Goal: Task Accomplishment & Management: Use online tool/utility

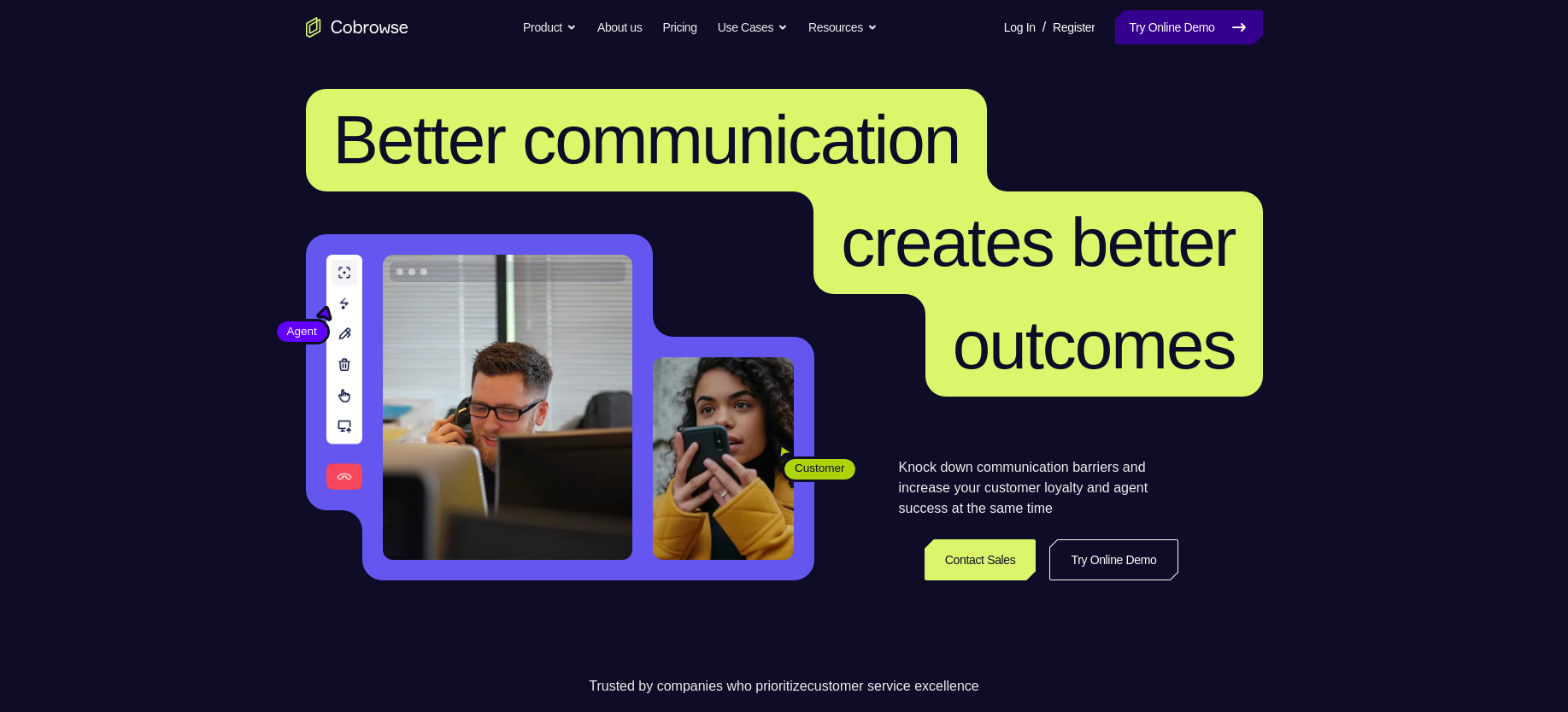
click at [1195, 32] on link "Try Online Demo" at bounding box center [1188, 27] width 147 height 34
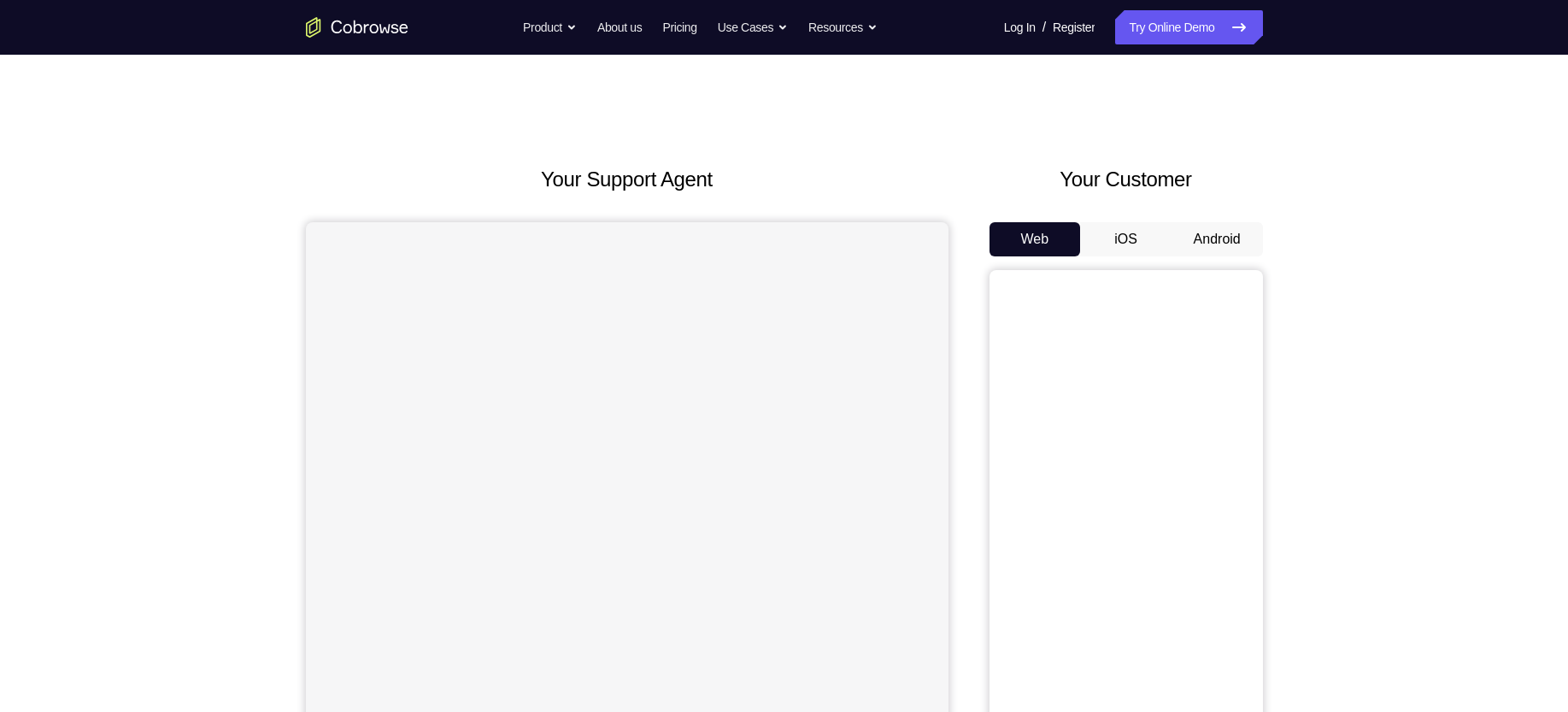
scroll to position [87, 0]
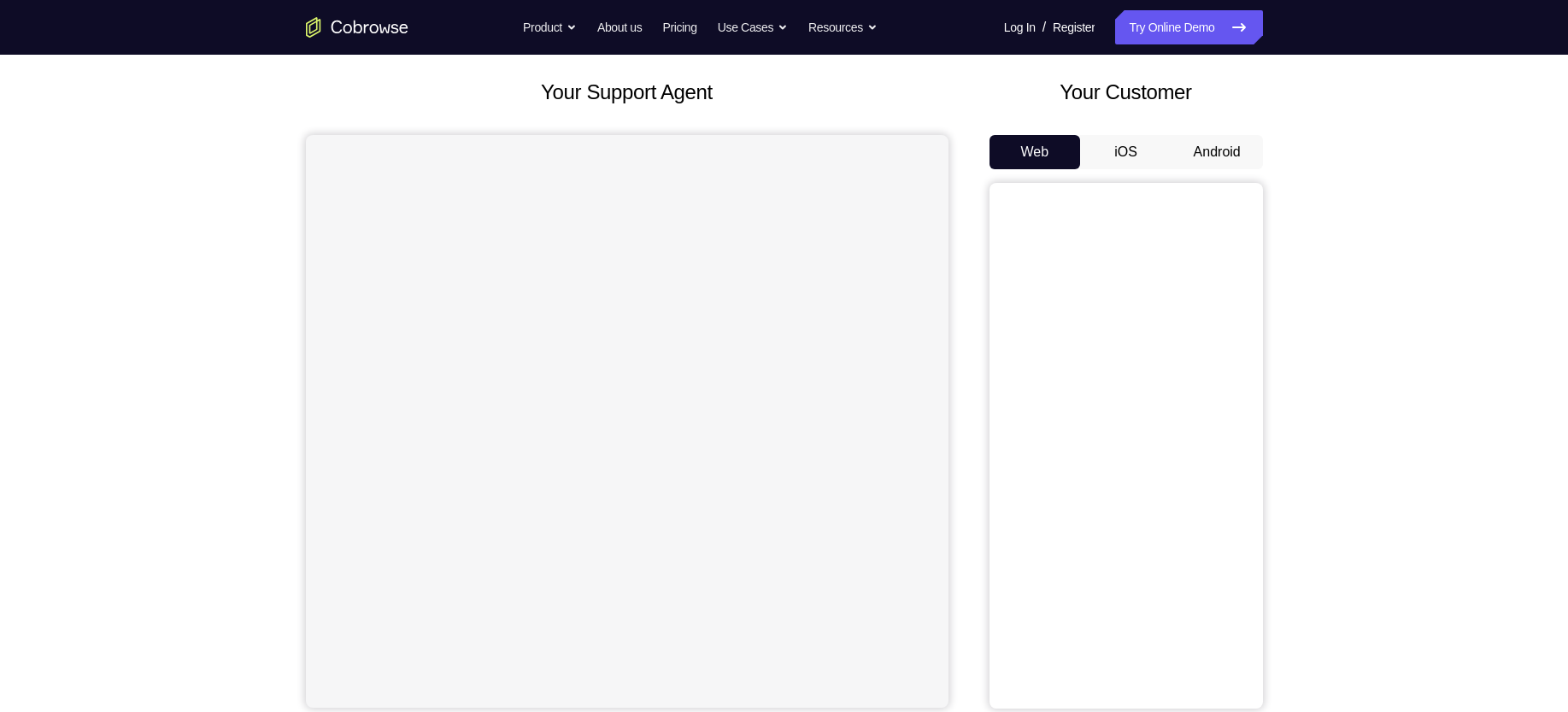
click at [1192, 157] on button "Android" at bounding box center [1217, 152] width 91 height 34
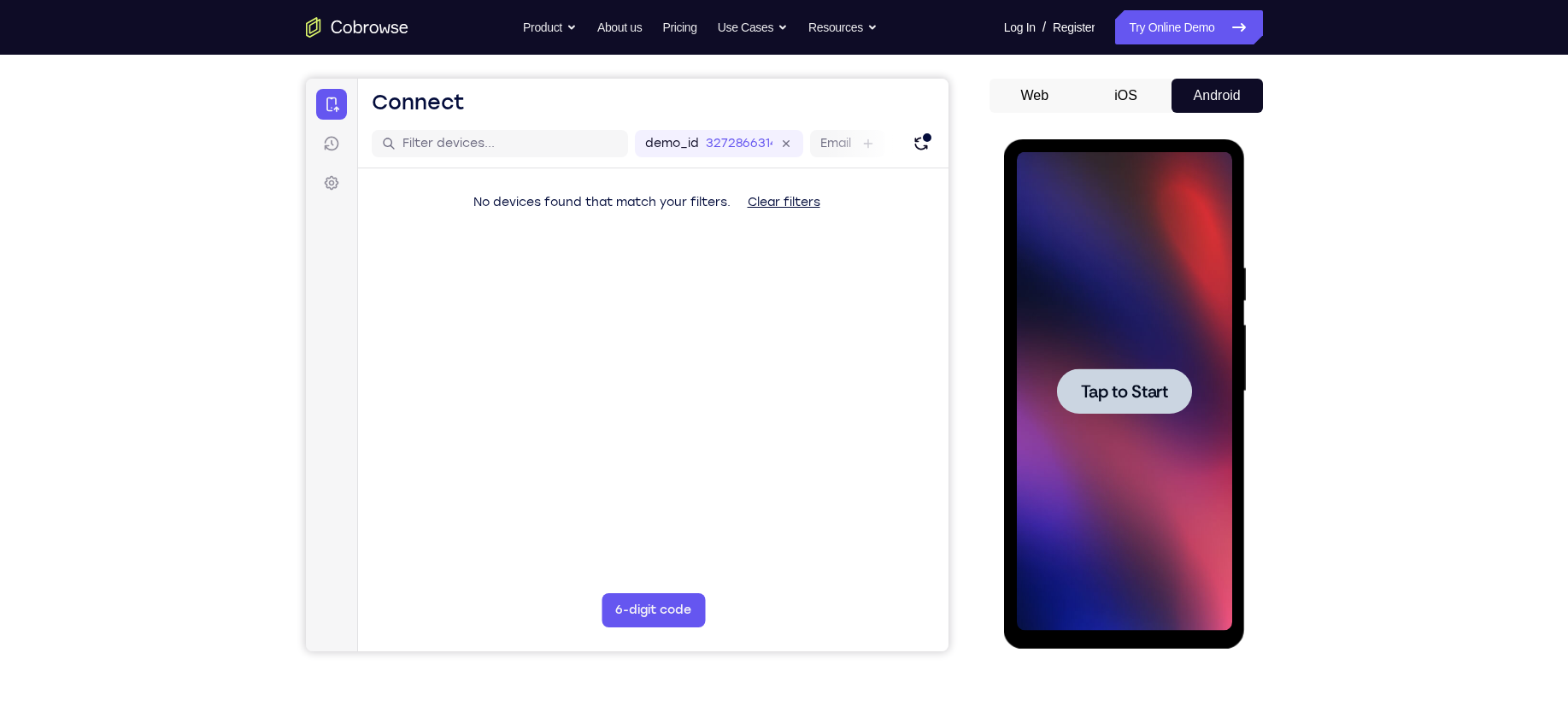
scroll to position [0, 0]
click at [1081, 376] on div at bounding box center [1124, 390] width 135 height 46
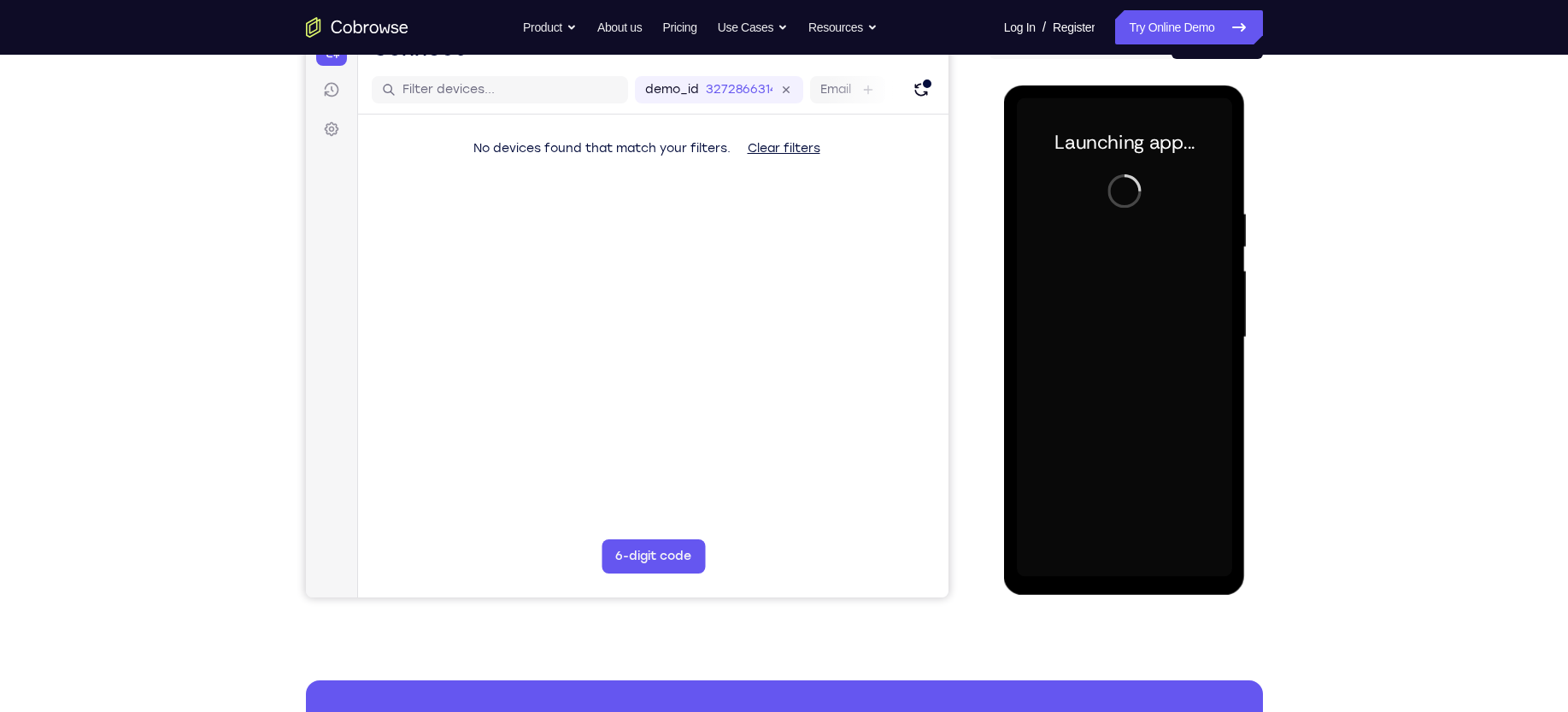
scroll to position [216, 0]
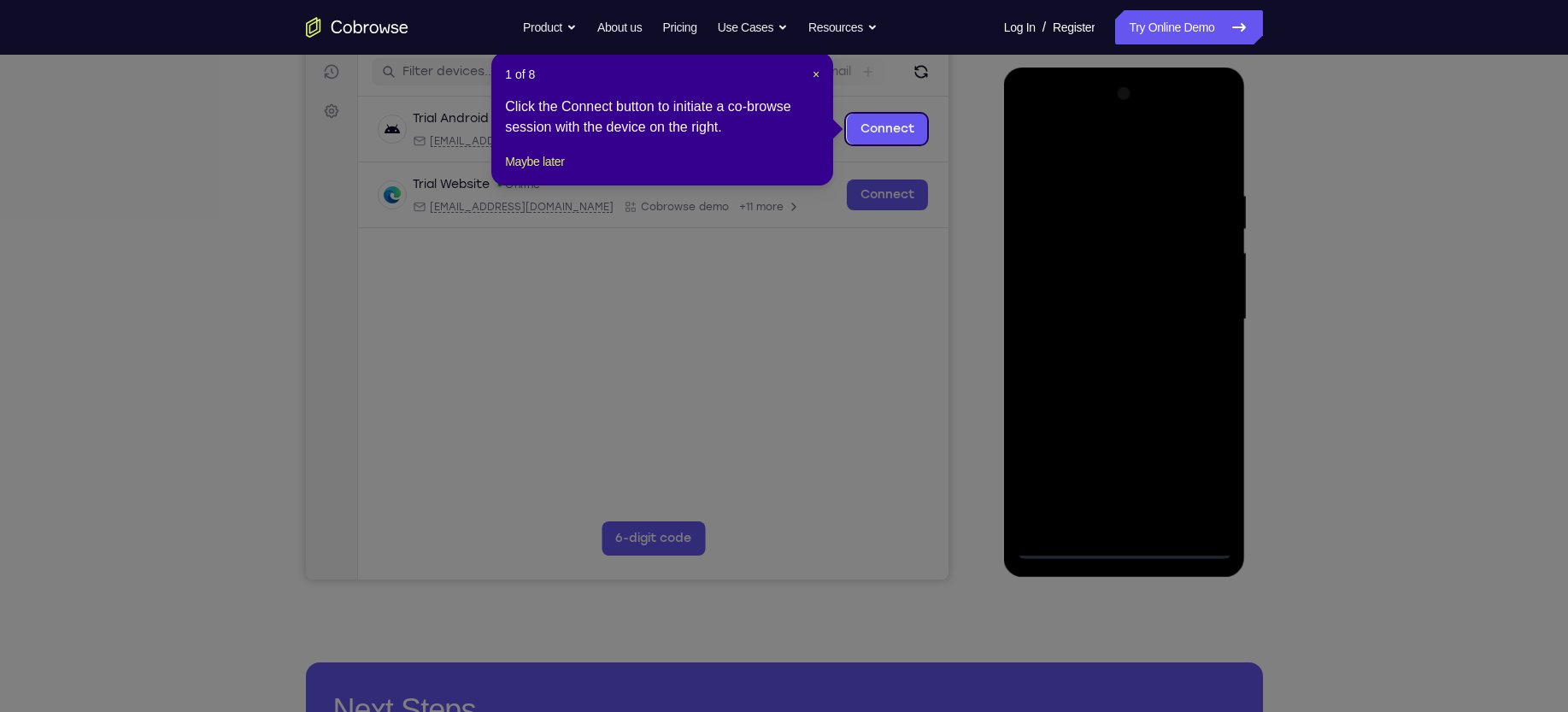
click at [1125, 551] on div at bounding box center [1124, 319] width 216 height 479
click at [813, 72] on span "×" at bounding box center [816, 74] width 7 height 14
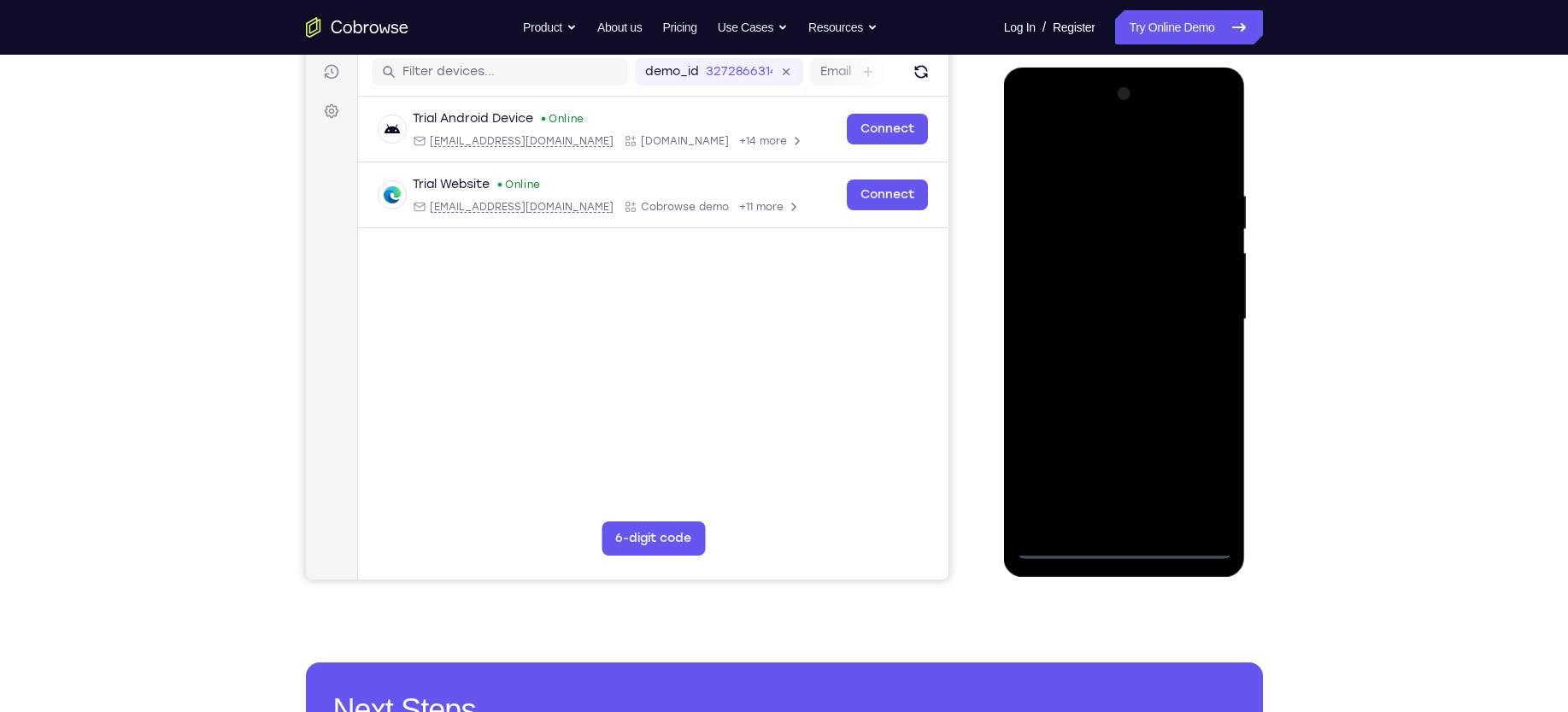
click at [1211, 474] on div at bounding box center [1124, 319] width 216 height 479
click at [1144, 159] on div at bounding box center [1124, 319] width 216 height 479
click at [1196, 308] on div at bounding box center [1124, 319] width 216 height 479
click at [1143, 521] on div at bounding box center [1124, 319] width 216 height 479
click at [1105, 304] on div at bounding box center [1124, 319] width 216 height 479
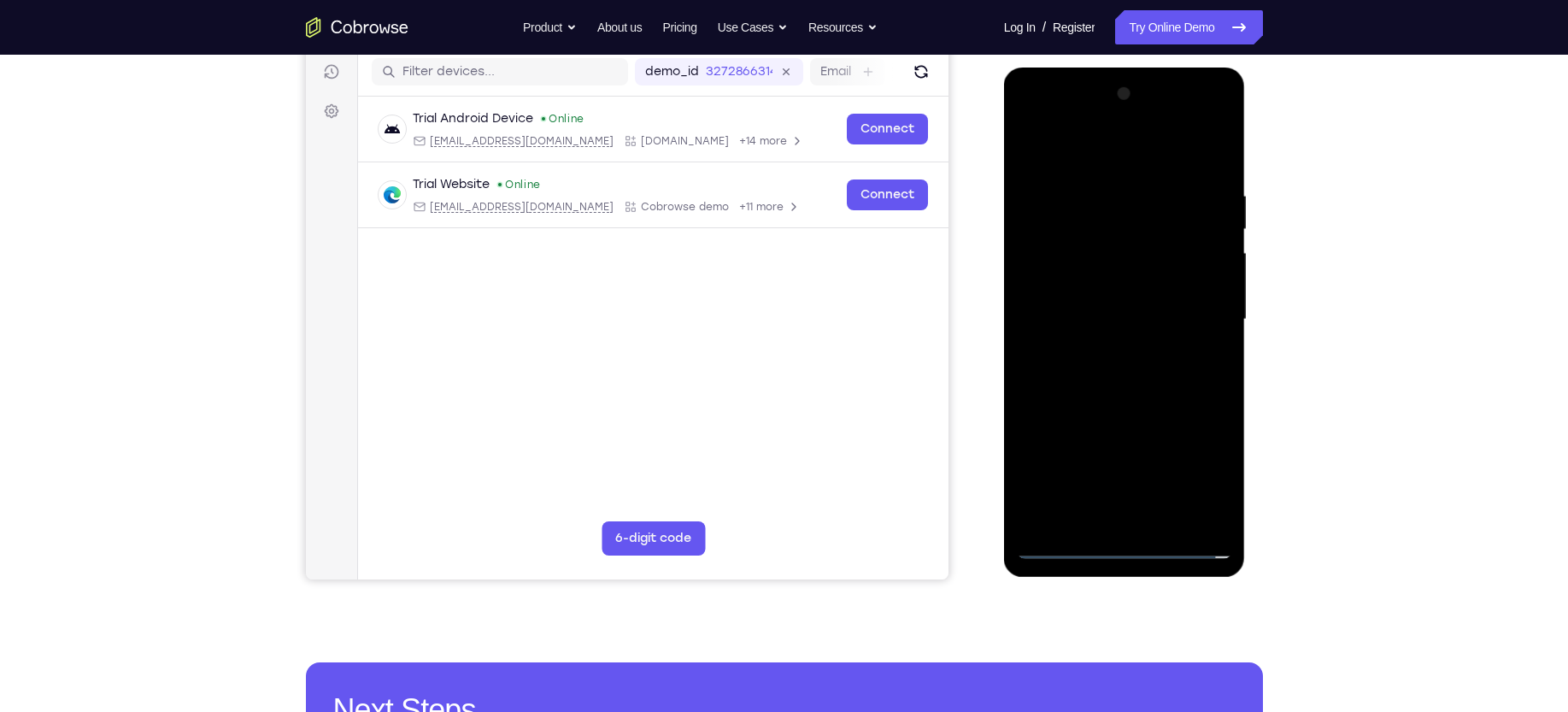
click at [1097, 280] on div at bounding box center [1124, 319] width 216 height 479
click at [1208, 285] on div at bounding box center [1124, 319] width 216 height 479
click at [1165, 324] on div at bounding box center [1124, 319] width 216 height 479
click at [1148, 377] on div at bounding box center [1124, 319] width 216 height 479
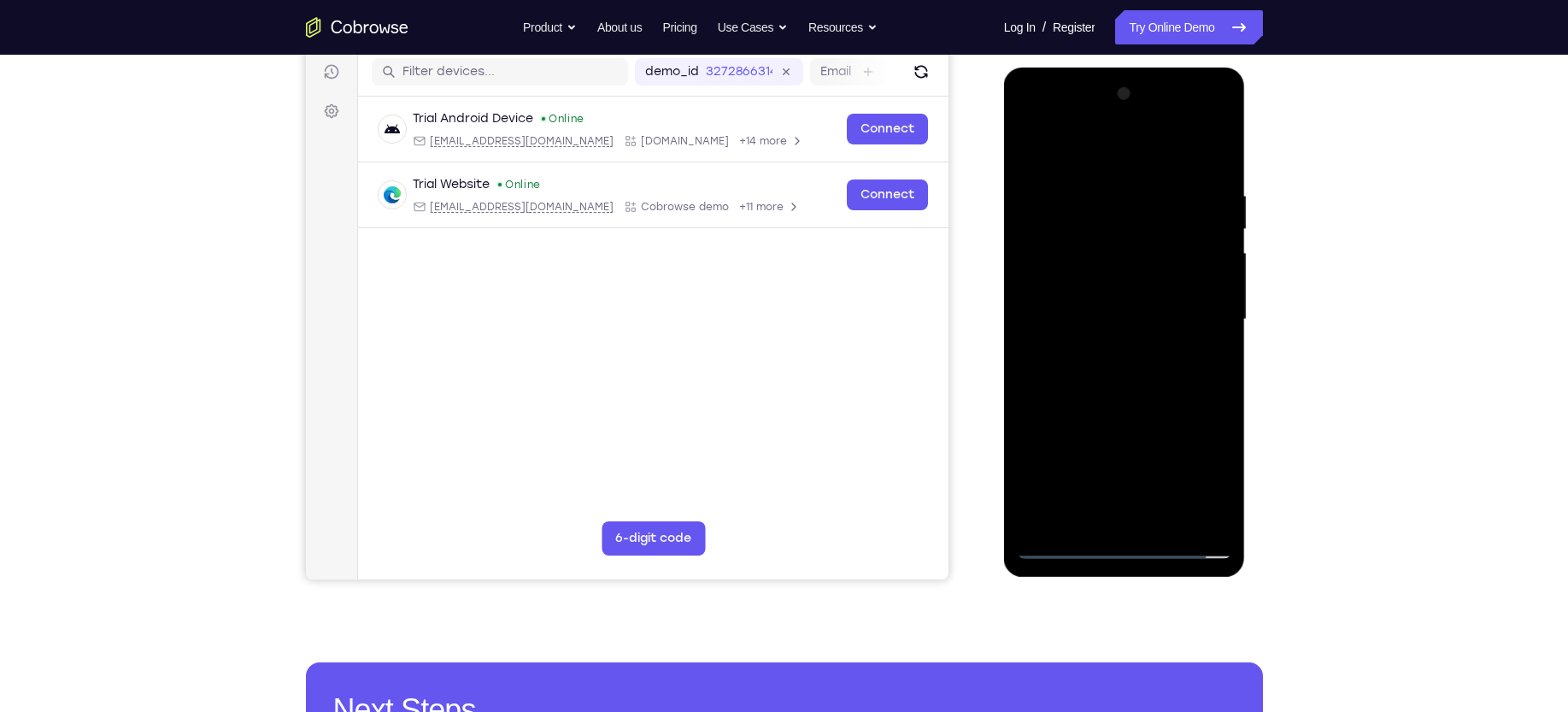
click at [1128, 363] on div at bounding box center [1124, 319] width 216 height 479
click at [1035, 143] on div at bounding box center [1124, 319] width 216 height 479
click at [1148, 516] on div at bounding box center [1124, 319] width 216 height 479
